Goal: Find specific fact: Find specific fact

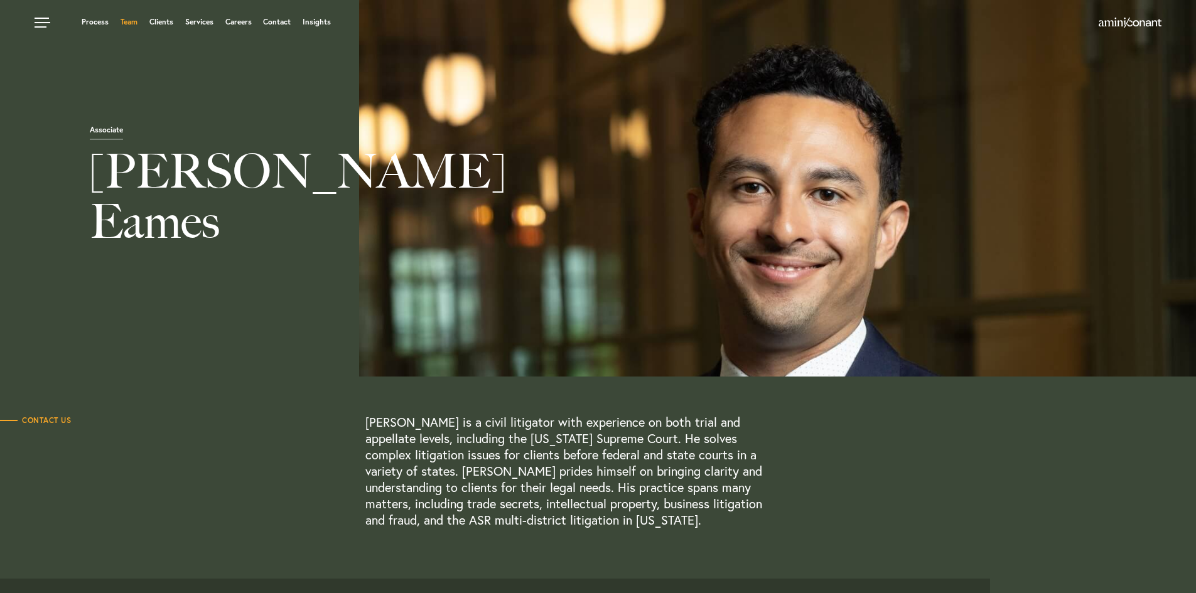
click at [131, 21] on link "Team" at bounding box center [129, 22] width 17 height 8
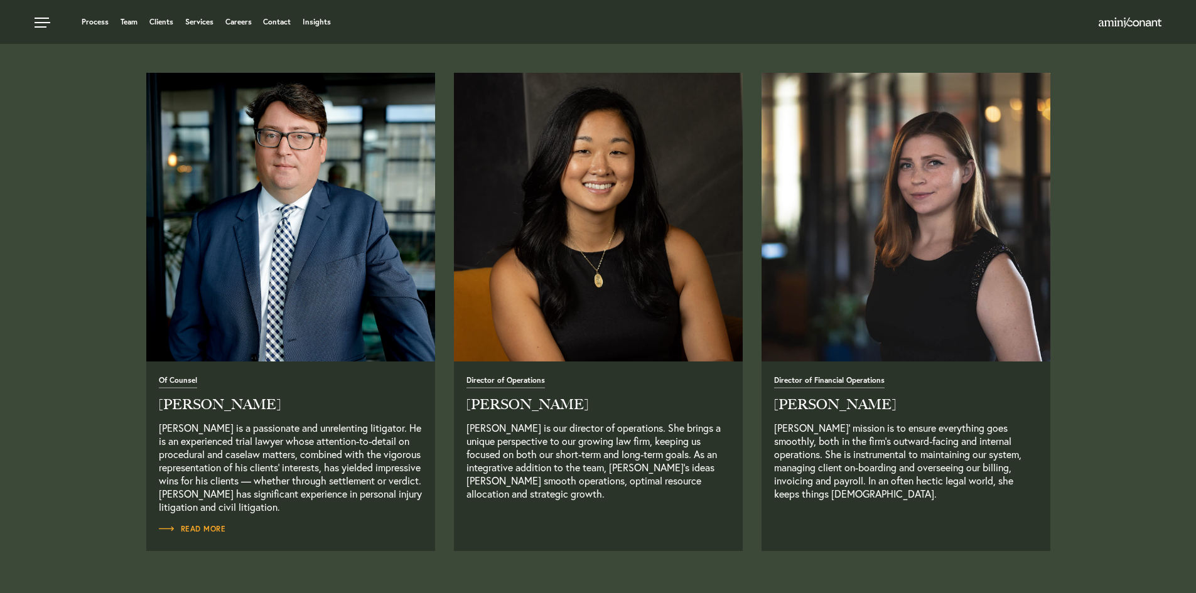
scroll to position [1612, 0]
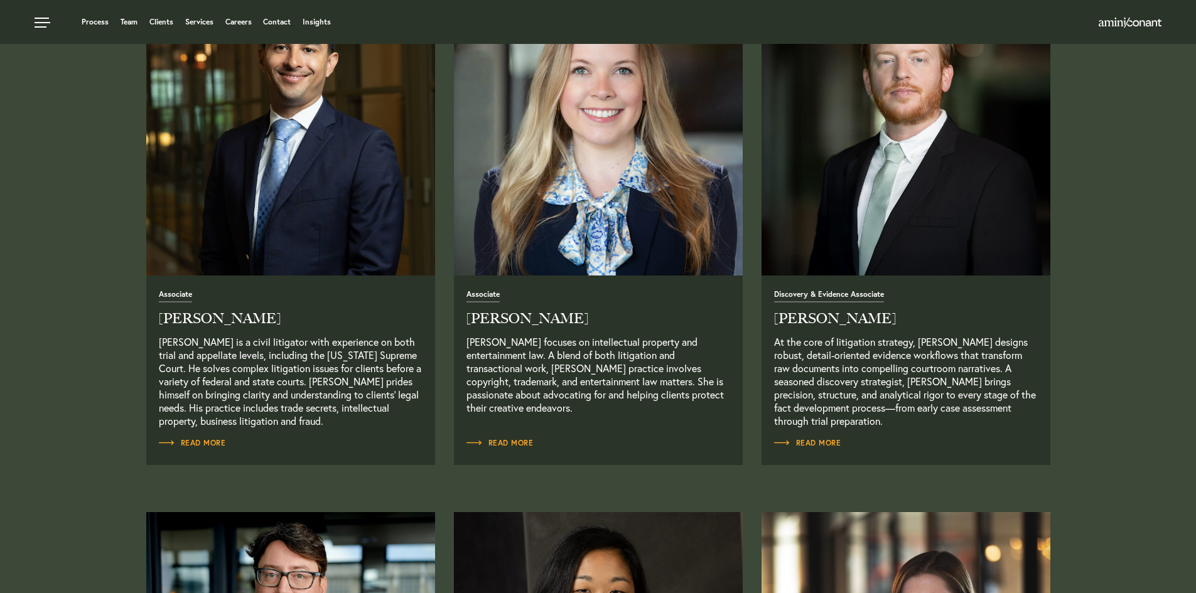
click at [313, 255] on img "Read Full Bio" at bounding box center [290, 130] width 303 height 303
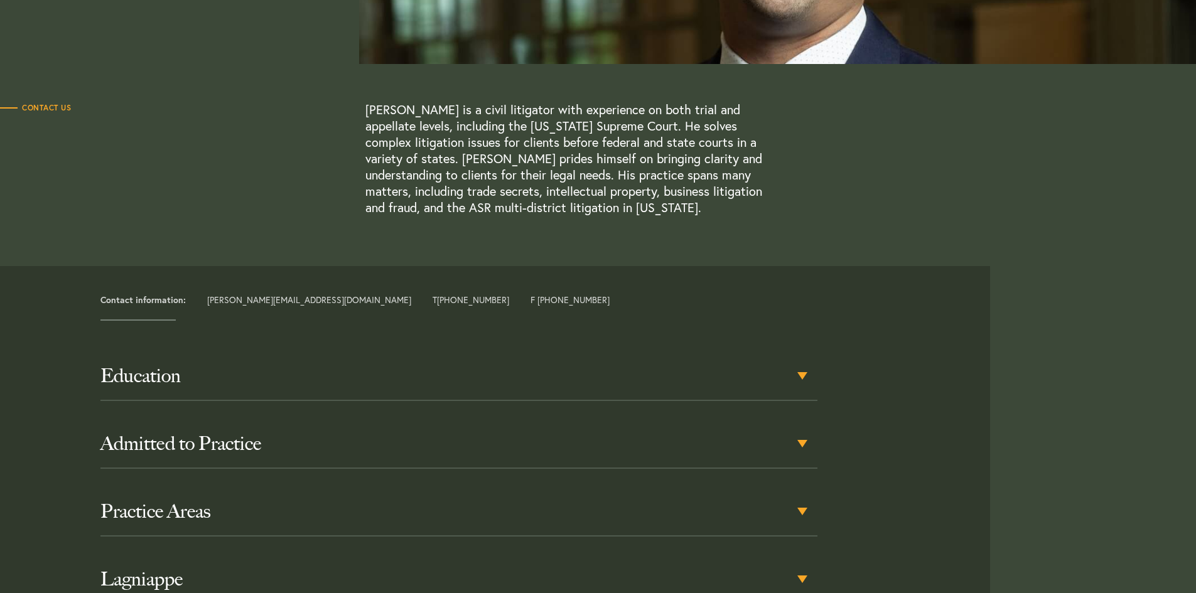
scroll to position [443, 0]
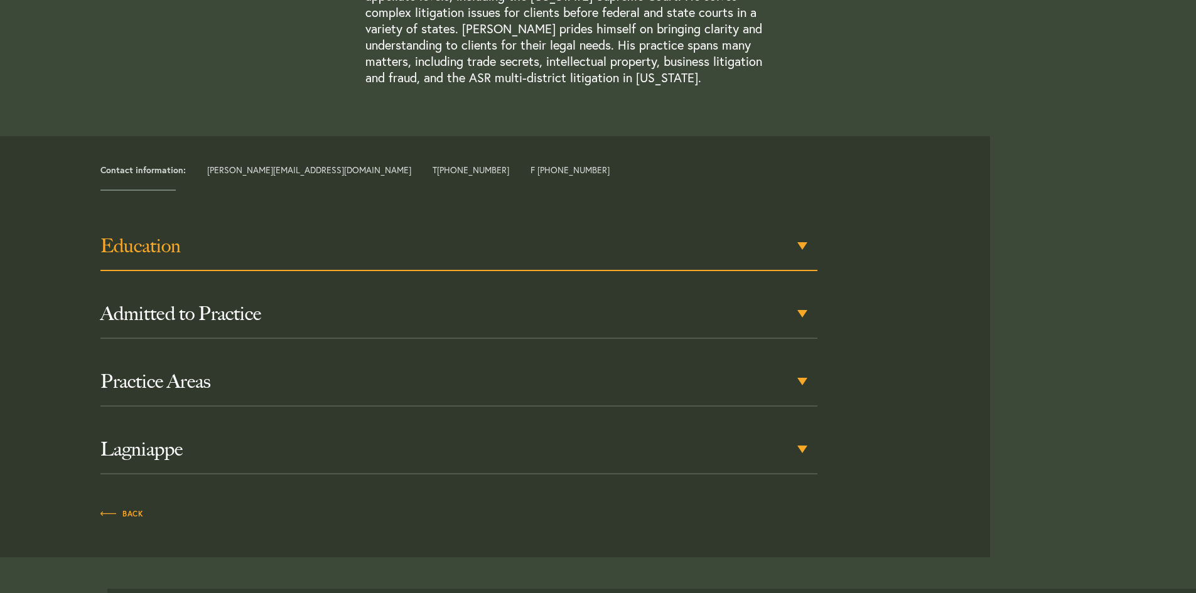
click at [341, 248] on h3 "Education" at bounding box center [458, 246] width 717 height 23
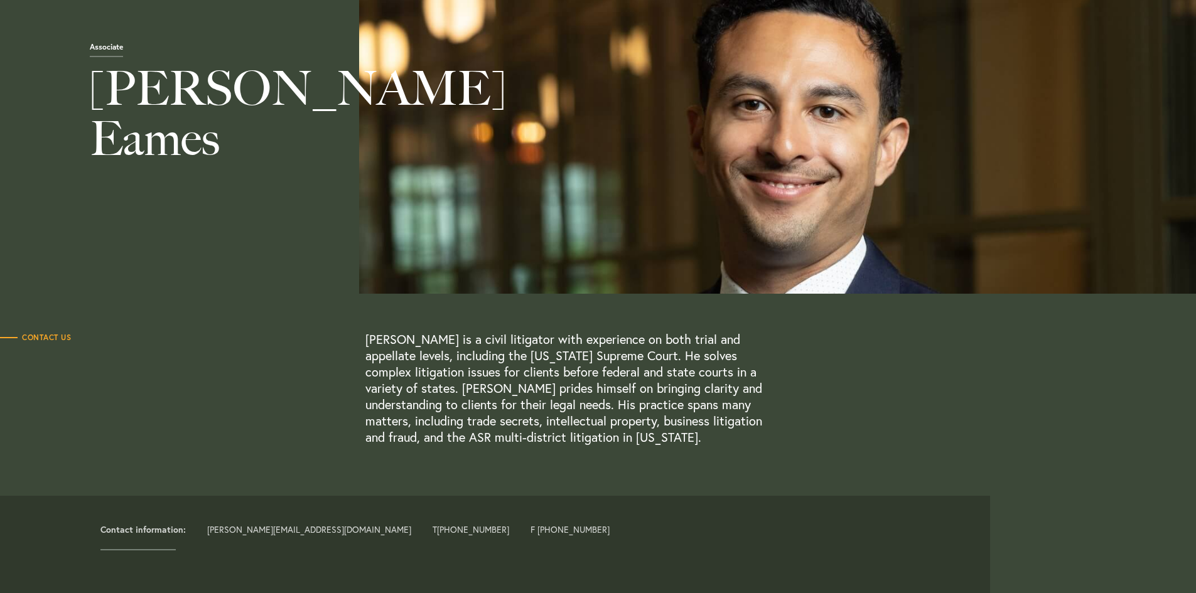
scroll to position [0, 0]
